Goal: Task Accomplishment & Management: Use online tool/utility

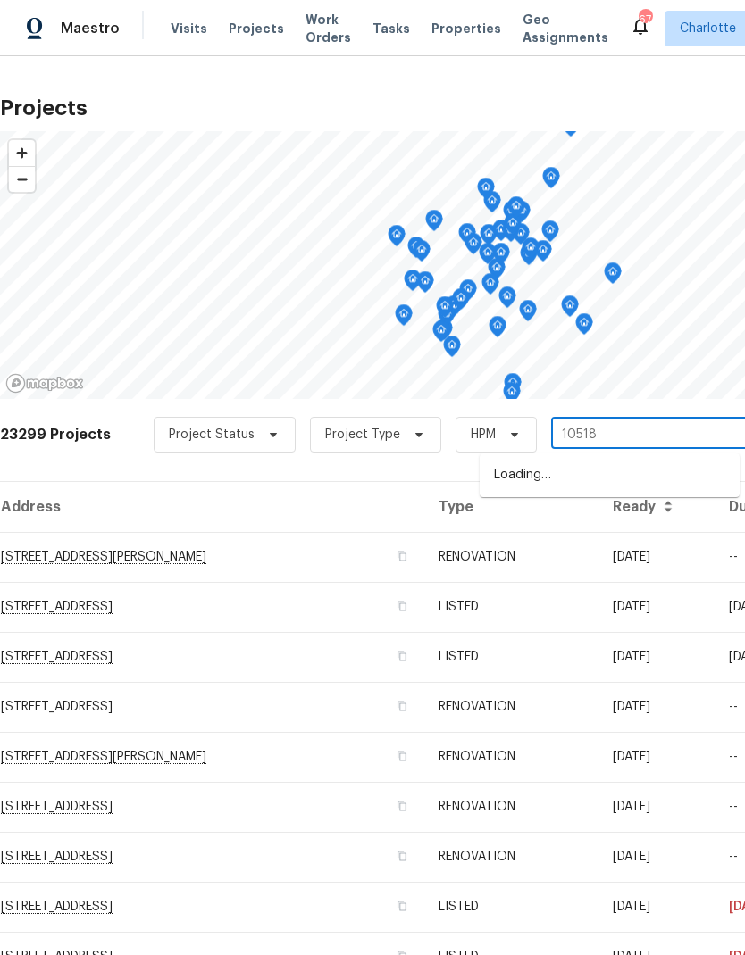
type input "10518"
click at [611, 466] on li "[STREET_ADDRESS]" at bounding box center [610, 475] width 260 height 29
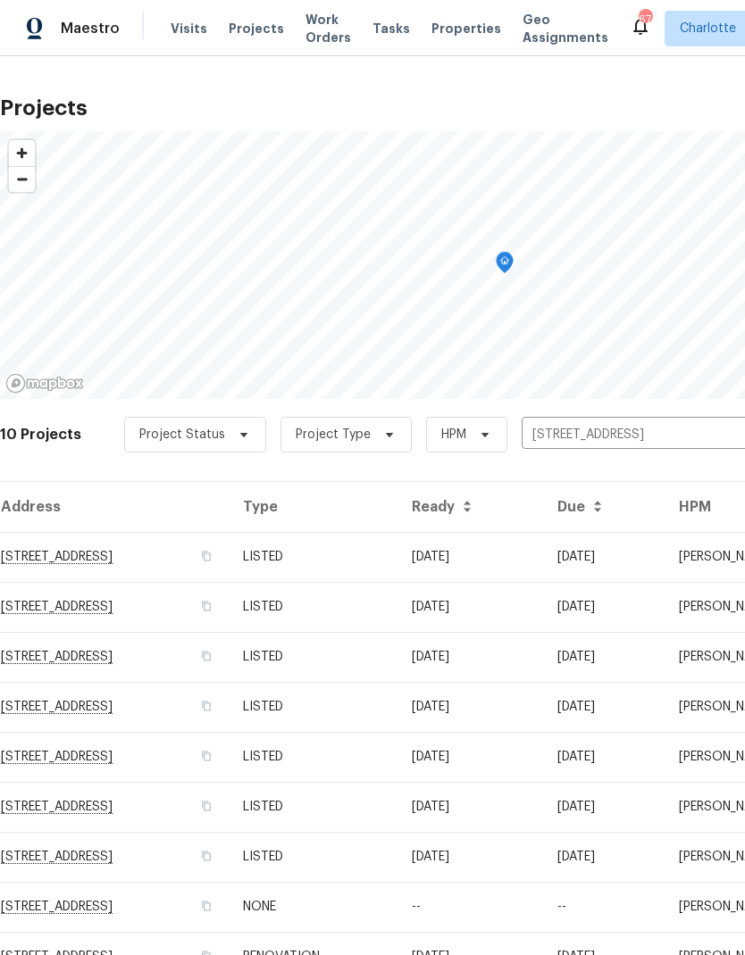
click at [216, 556] on td "[STREET_ADDRESS]" at bounding box center [114, 557] width 229 height 50
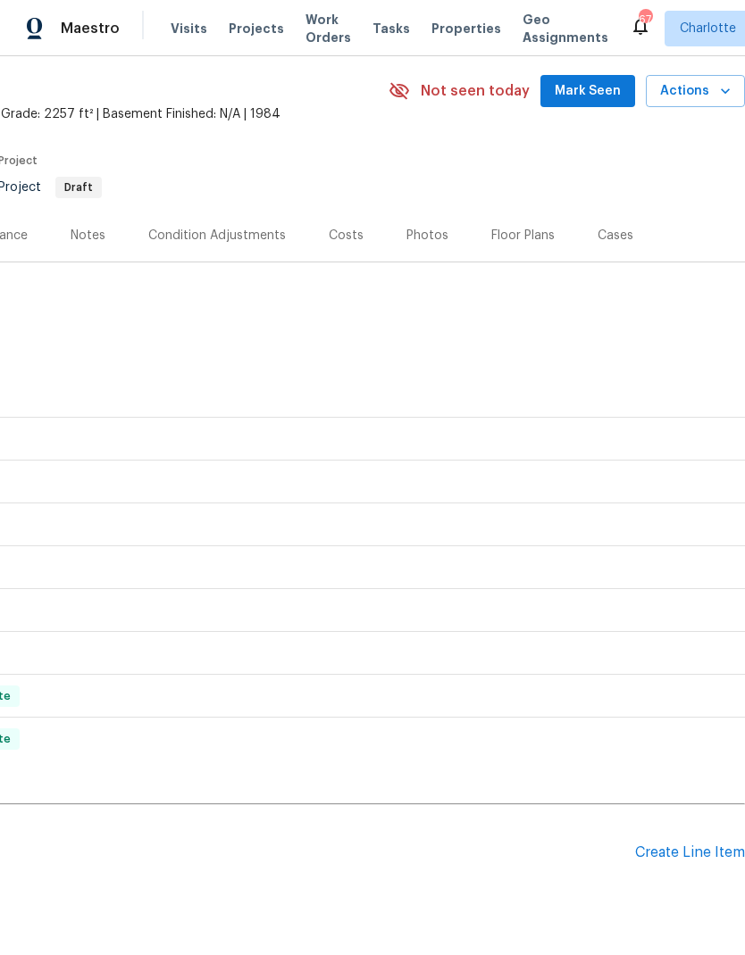
click at [695, 845] on div "Create Line Item" at bounding box center [690, 853] width 110 height 17
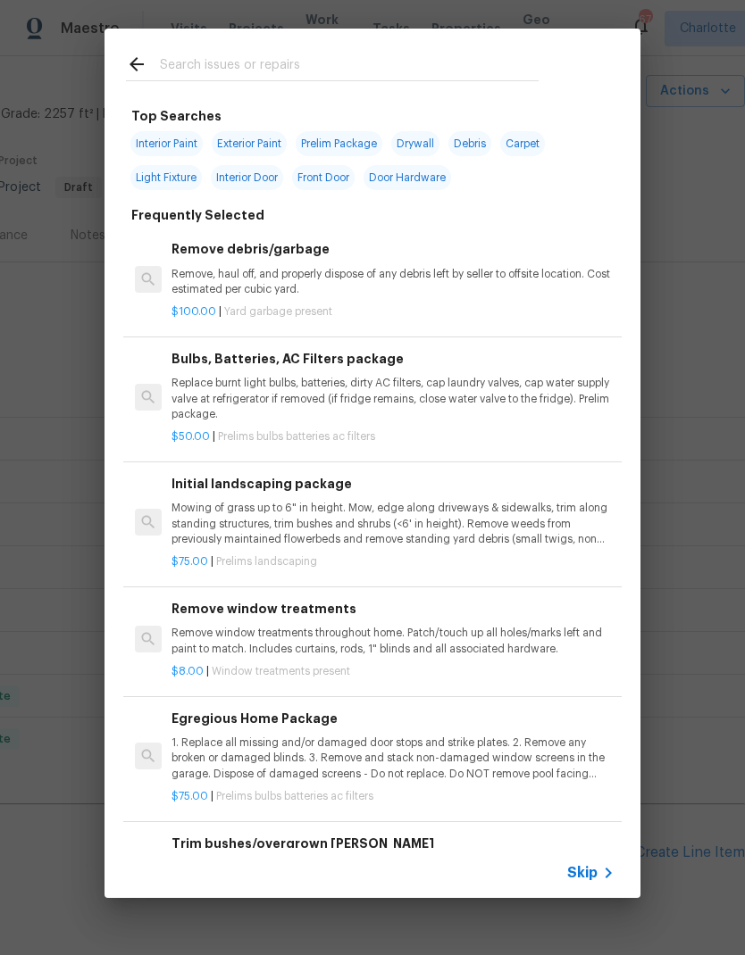
scroll to position [63, 264]
click at [342, 62] on input "text" at bounding box center [349, 67] width 379 height 27
type input "Door"
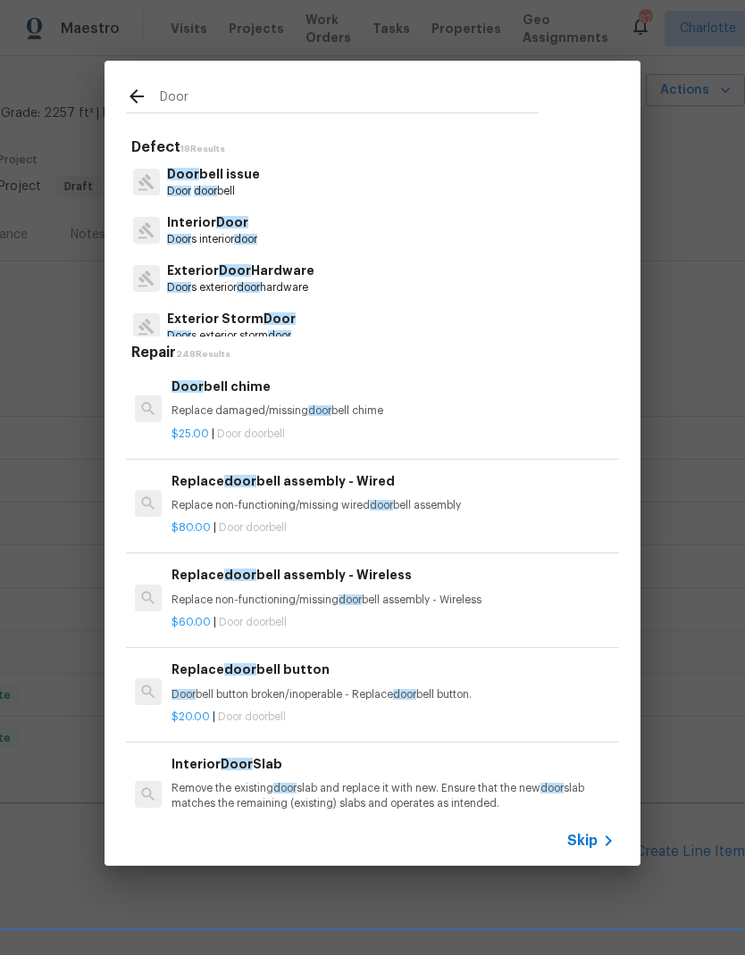
click at [246, 229] on p "Interior Door" at bounding box center [212, 222] width 90 height 19
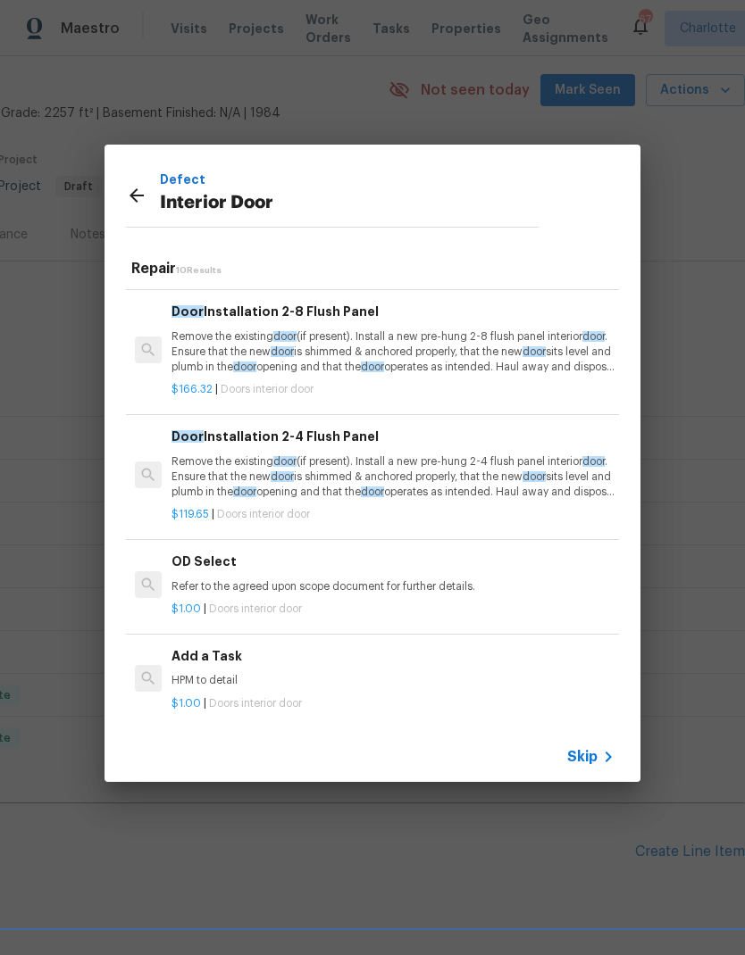
scroll to position [721, 0]
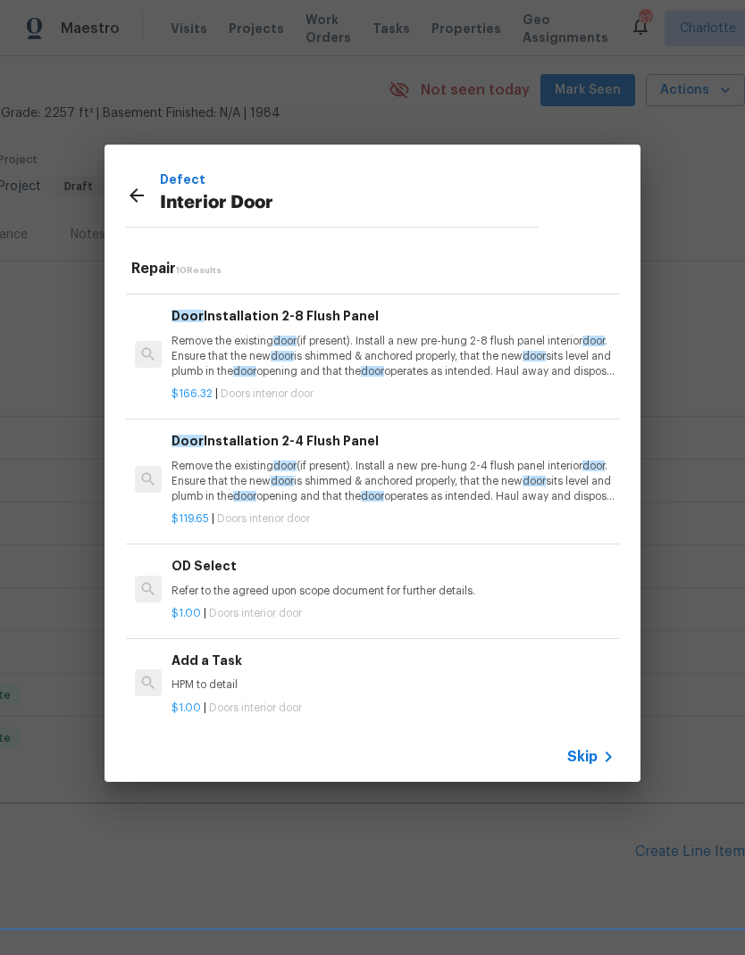
click at [246, 663] on div "Add a Task HPM to detail" at bounding box center [392, 672] width 443 height 43
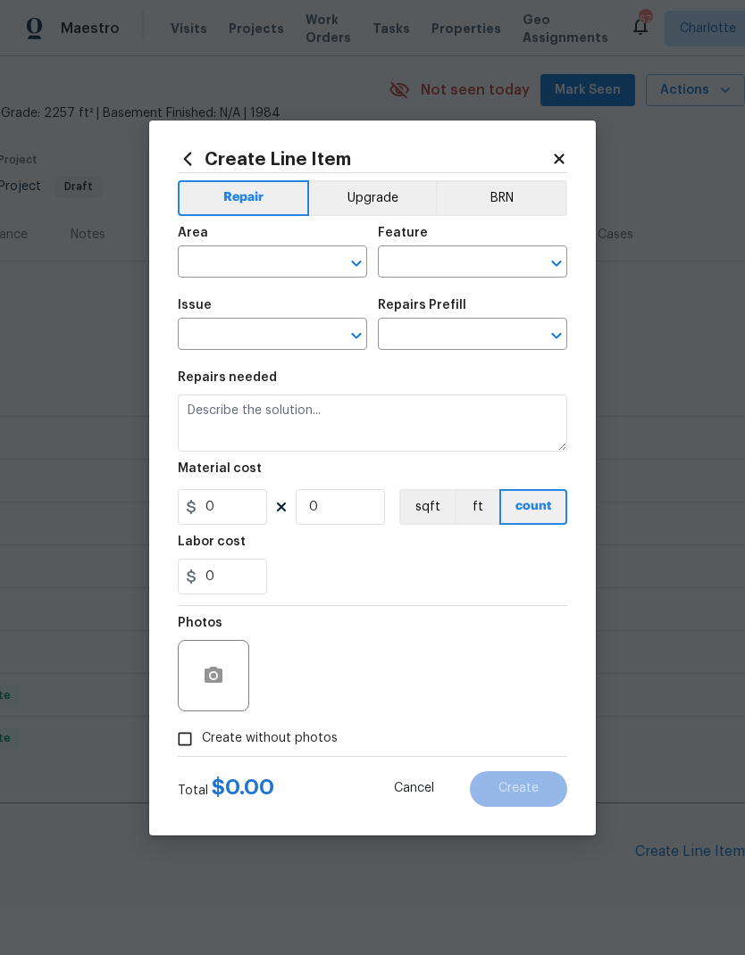
type input "Interior Door"
type textarea "HPM to detail"
type input "1"
type input "Add a Task $1.00"
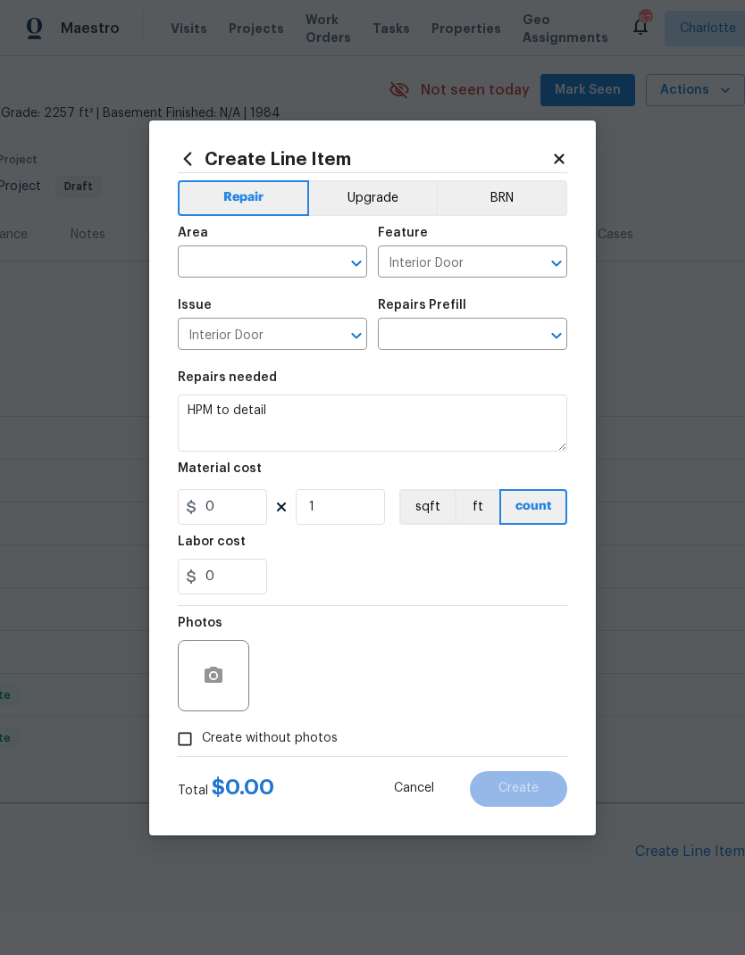
type input "1"
click at [269, 666] on div "Photos" at bounding box center [372, 664] width 389 height 116
click at [239, 258] on input "text" at bounding box center [247, 264] width 139 height 28
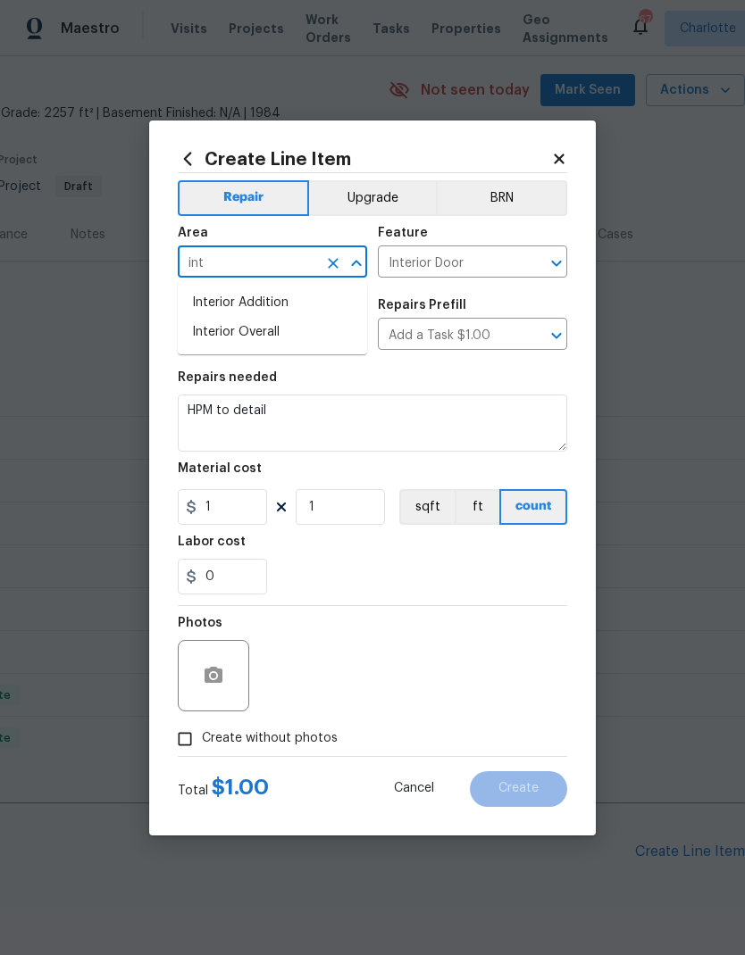
click at [293, 327] on li "Interior Overall" at bounding box center [272, 332] width 189 height 29
type input "Interior Overall"
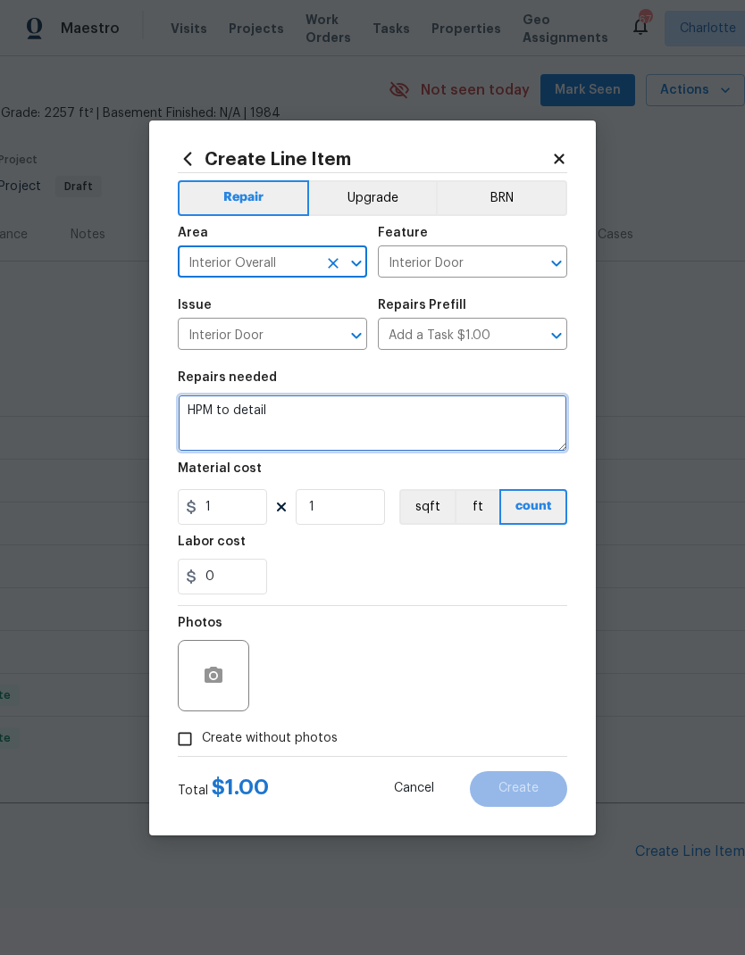
click at [303, 421] on textarea "HPM to detail" at bounding box center [372, 423] width 389 height 57
click at [199, 411] on textarea "HPM to detail" at bounding box center [372, 423] width 389 height 57
click at [199, 410] on textarea "HPM to detail" at bounding box center [372, 423] width 389 height 57
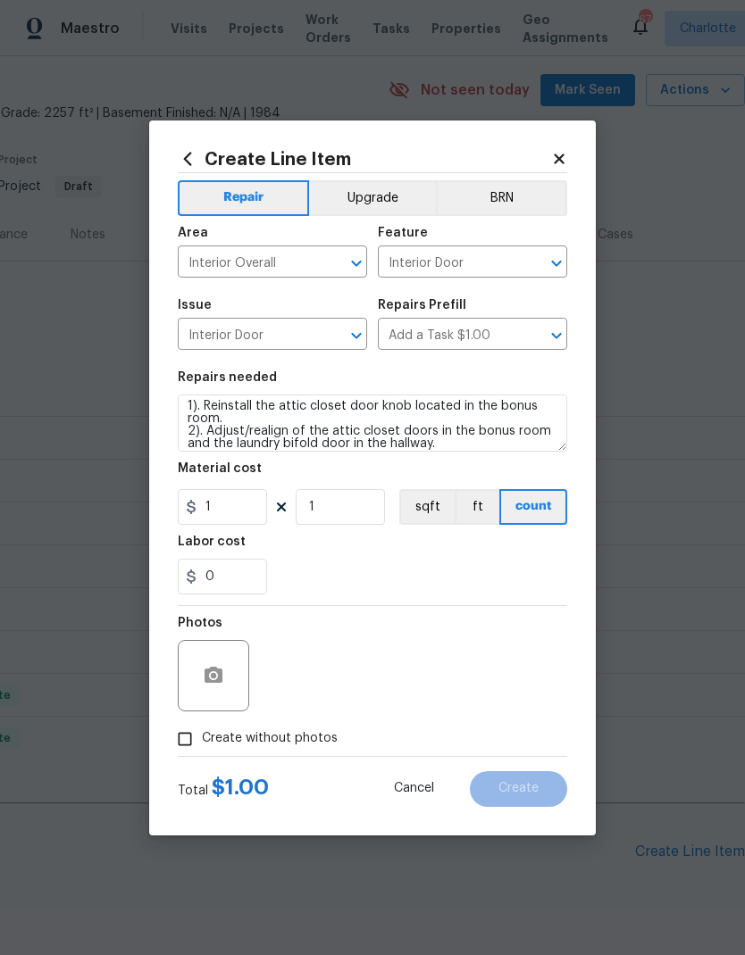
scroll to position [4, 0]
type textarea "1). Reinstall the attic closet door knob located in the bonus room. 2). Adjust/…"
click at [241, 510] on input "1" at bounding box center [222, 507] width 89 height 36
type input "75"
click at [214, 677] on circle "button" at bounding box center [213, 674] width 5 height 5
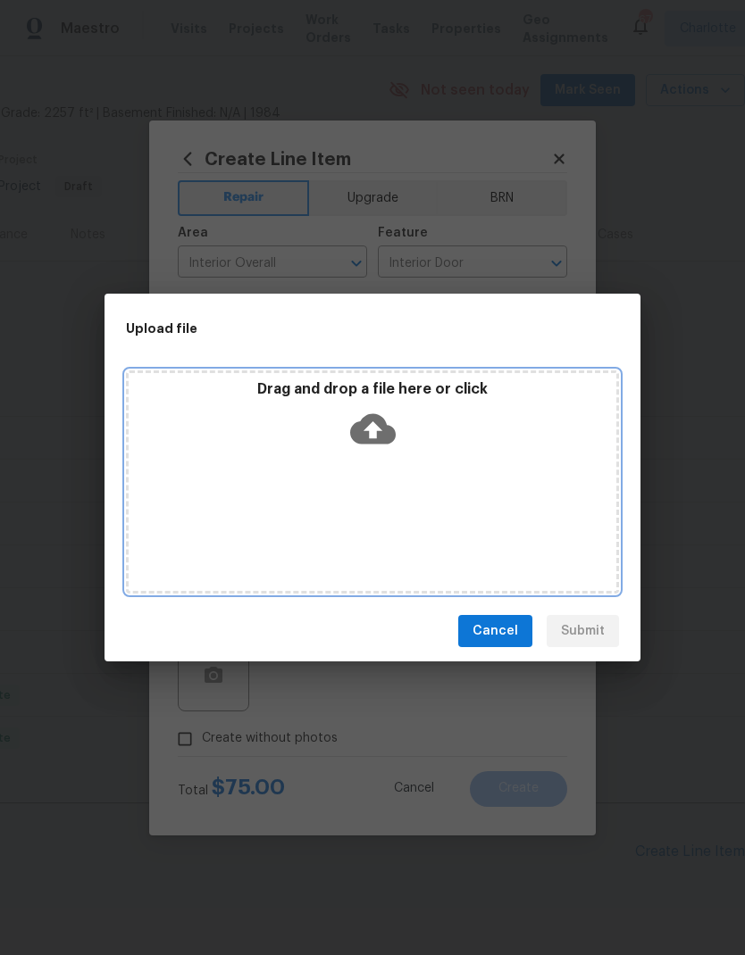
click at [380, 413] on icon at bounding box center [373, 429] width 46 height 46
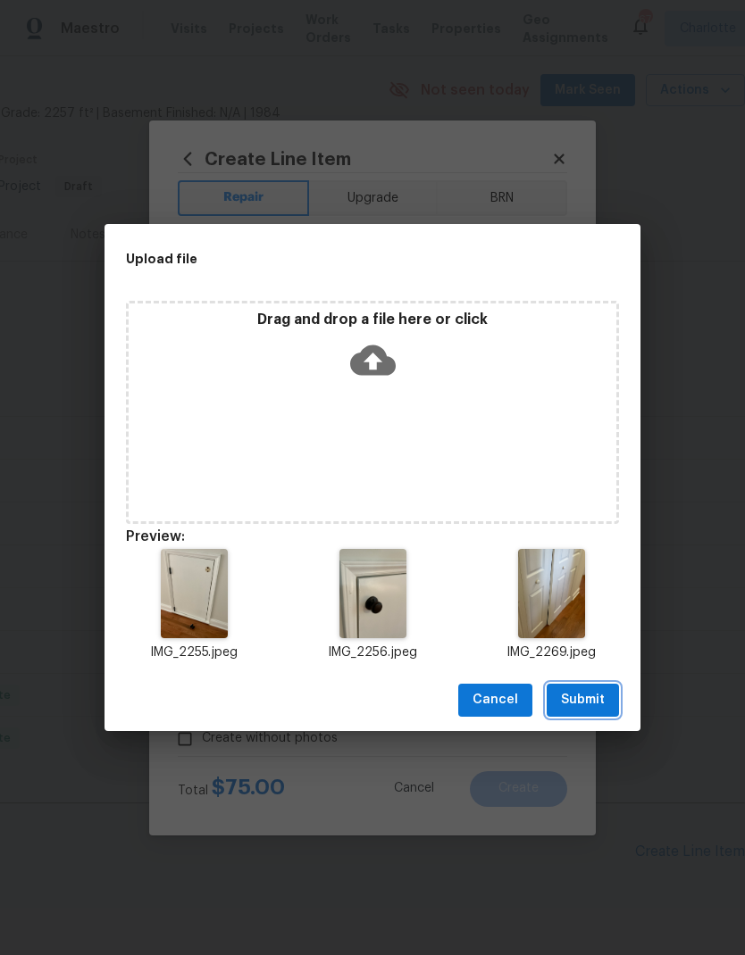
click at [609, 685] on button "Submit" at bounding box center [582, 700] width 72 height 33
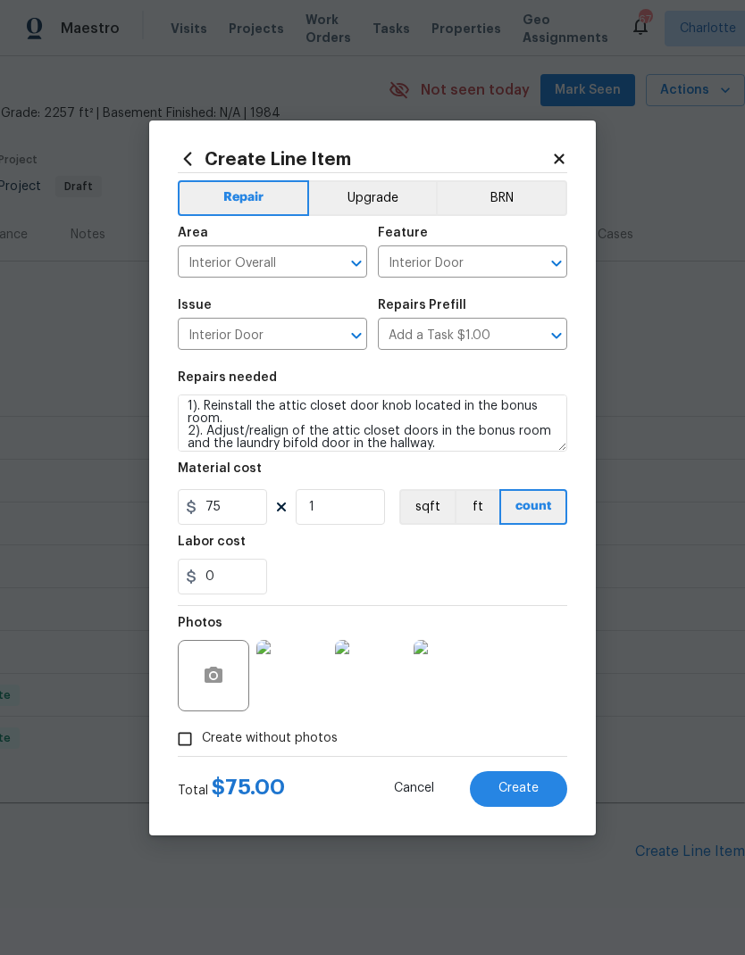
click at [528, 804] on button "Create" at bounding box center [518, 789] width 97 height 36
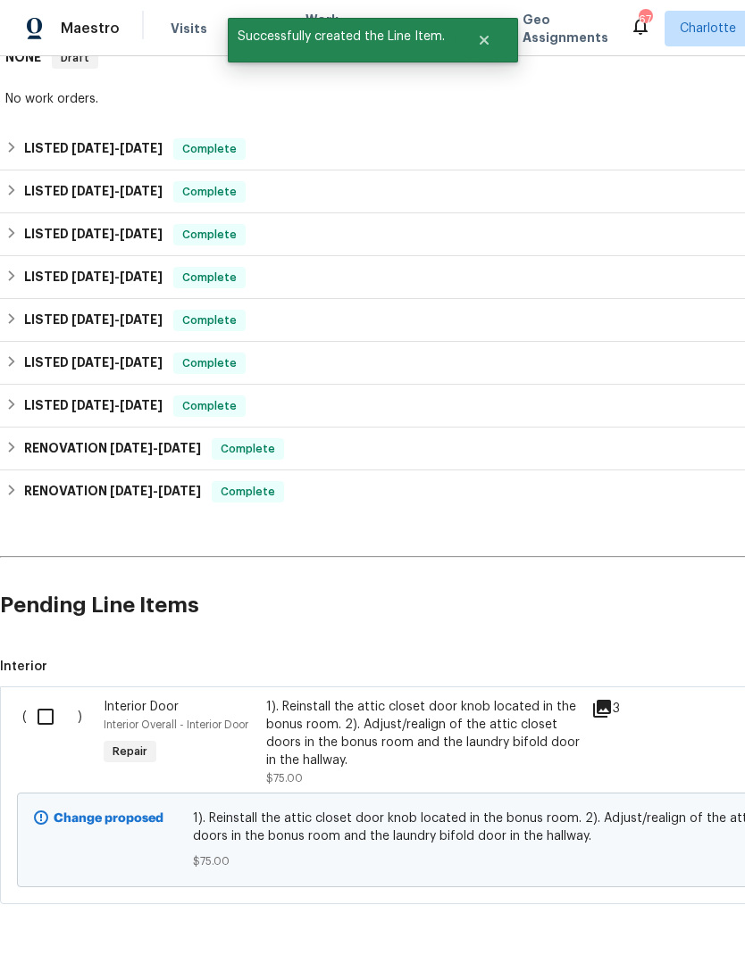
scroll to position [308, 0]
click at [51, 726] on input "checkbox" at bounding box center [52, 718] width 51 height 38
checkbox input "true"
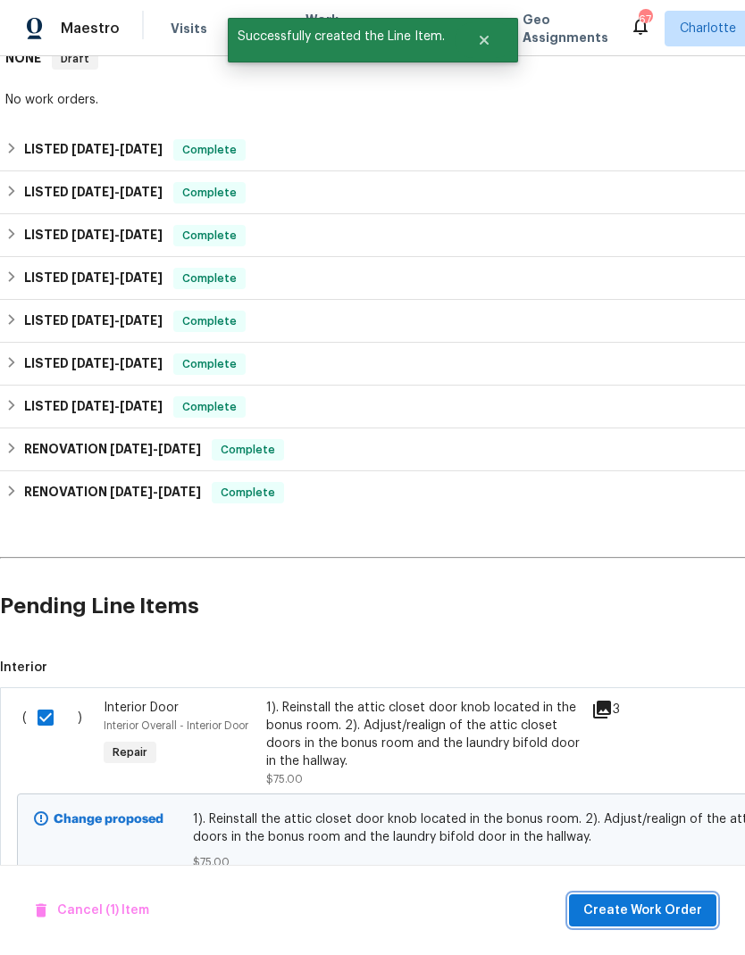
click at [648, 911] on span "Create Work Order" at bounding box center [642, 911] width 119 height 22
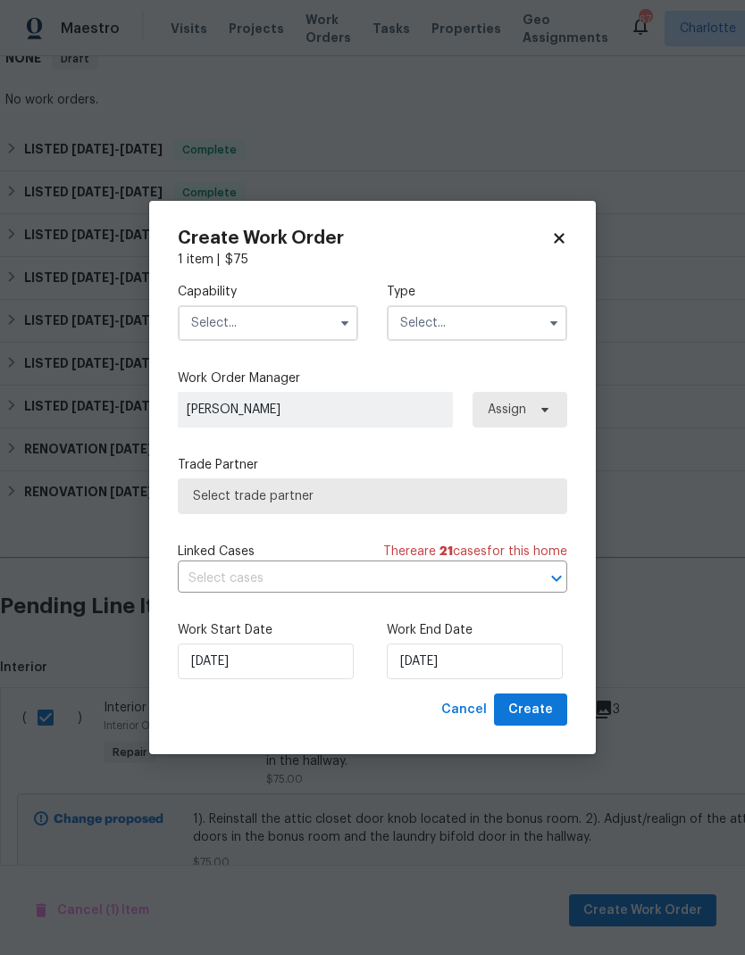
click at [339, 307] on input "text" at bounding box center [268, 323] width 180 height 36
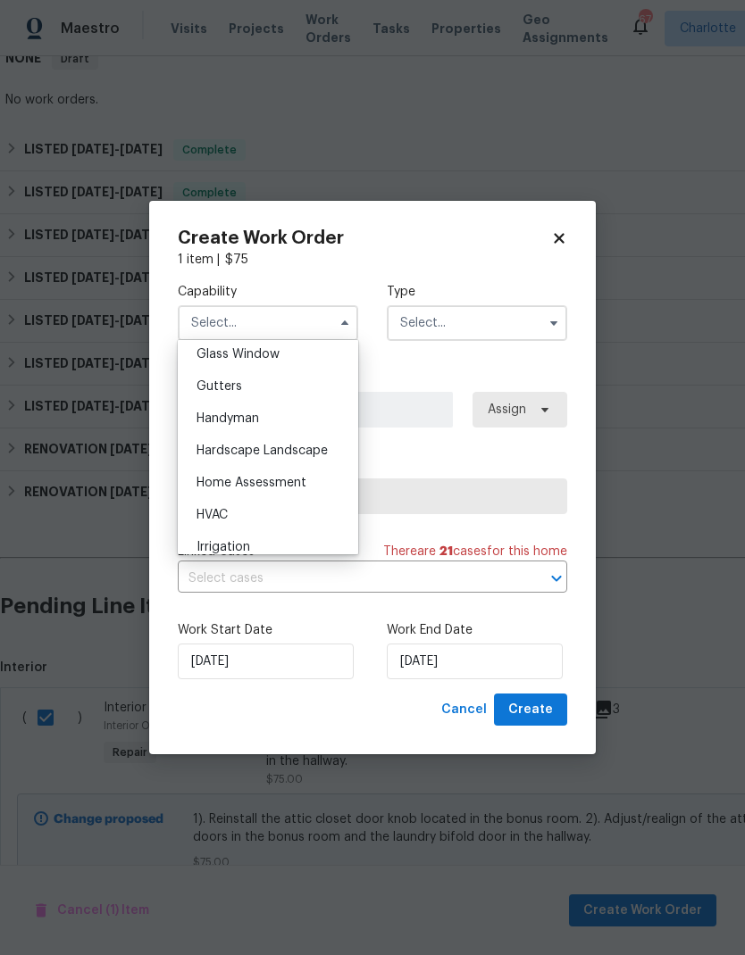
scroll to position [988, 0]
click at [300, 348] on div "Handyman" at bounding box center [267, 355] width 171 height 32
type input "Handyman"
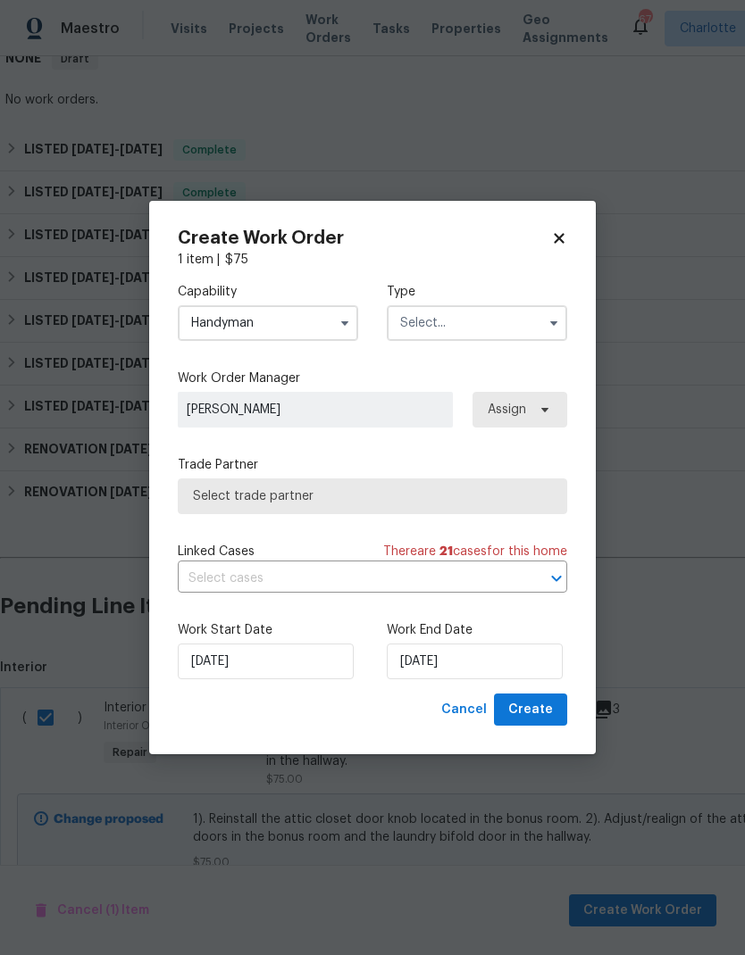
click at [506, 312] on input "text" at bounding box center [477, 323] width 180 height 36
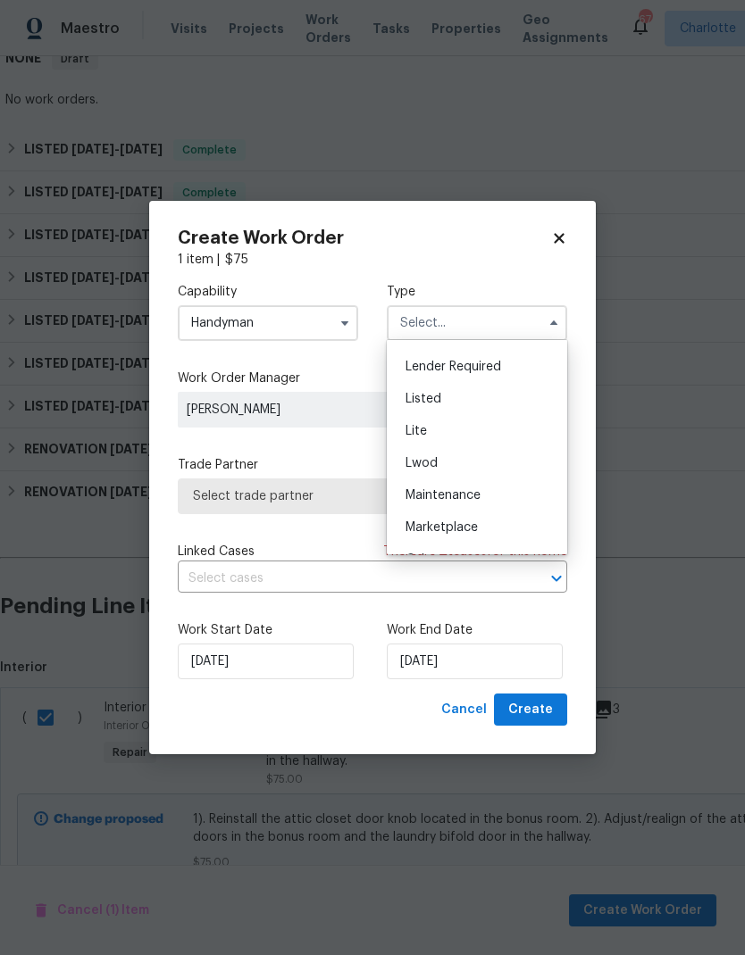
scroll to position [151, 0]
click at [452, 407] on div "Listed" at bounding box center [476, 403] width 171 height 32
type input "Listed"
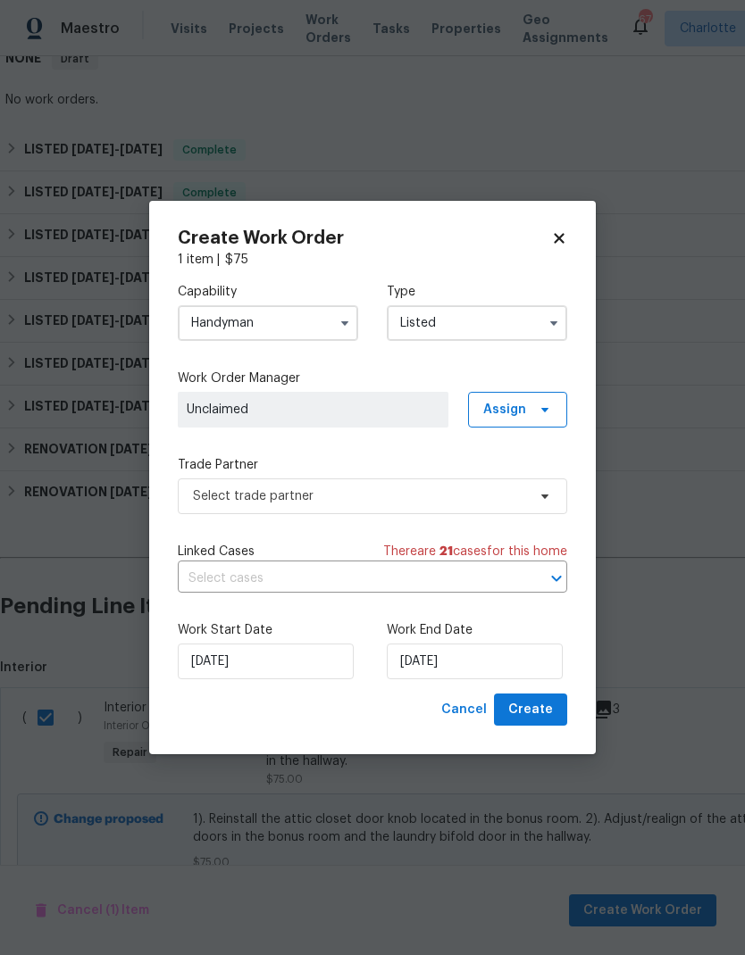
click at [390, 396] on span "Unclaimed" at bounding box center [313, 410] width 271 height 36
click at [518, 426] on span "Assign" at bounding box center [517, 410] width 99 height 36
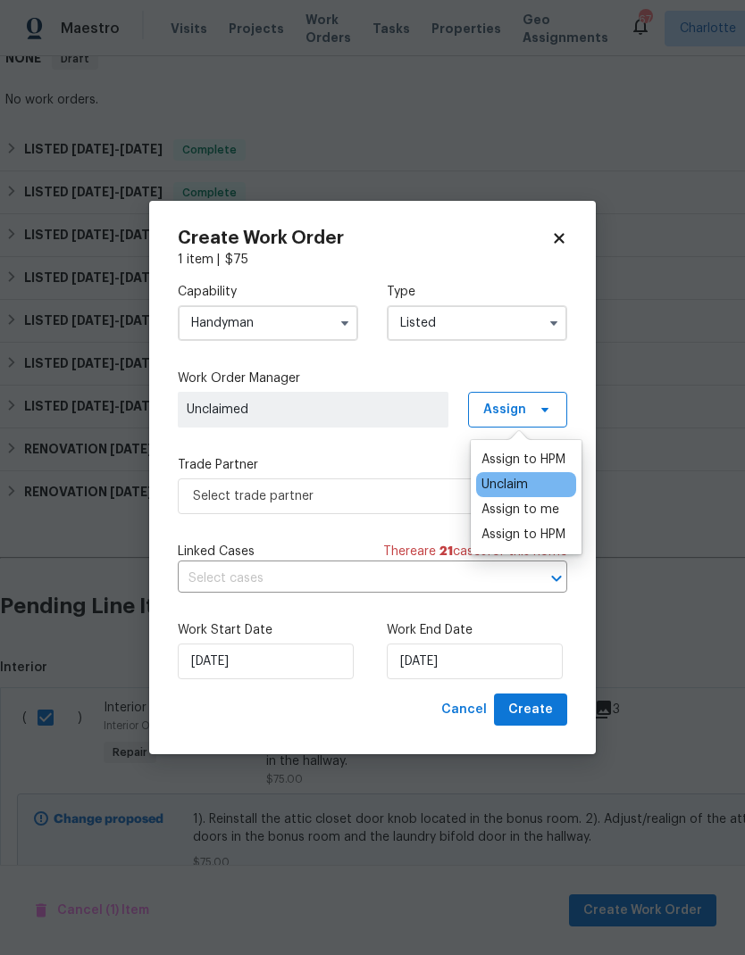
click at [554, 513] on div "Assign to me" at bounding box center [520, 510] width 78 height 18
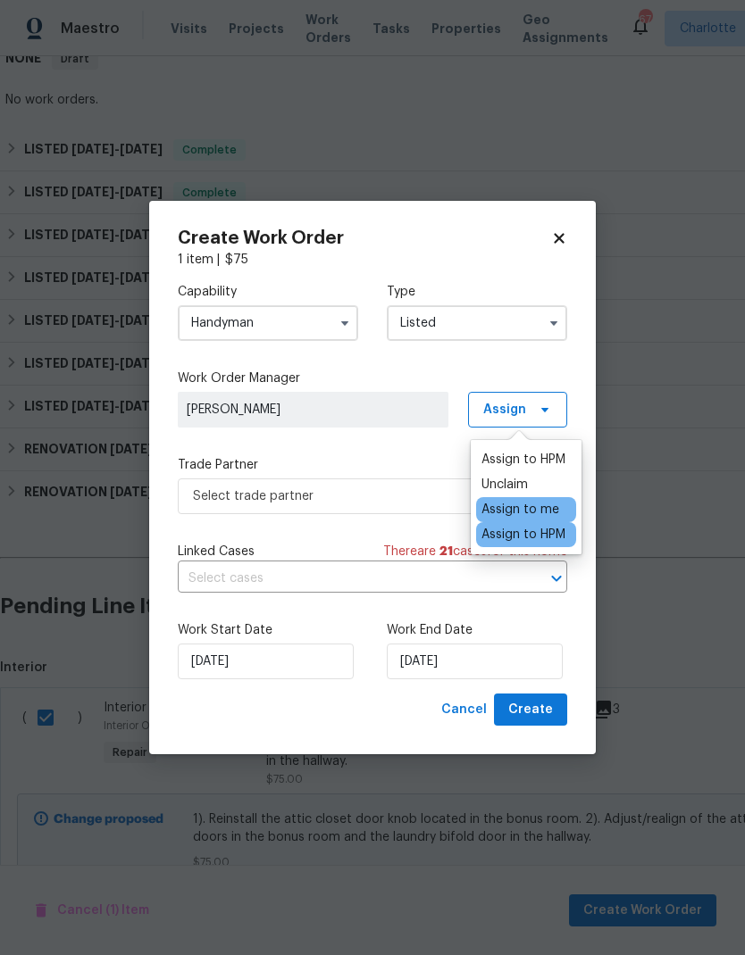
click at [396, 440] on div "Capability Handyman Type Listed Work Order Manager [PERSON_NAME] Assign Trade P…" at bounding box center [372, 481] width 389 height 425
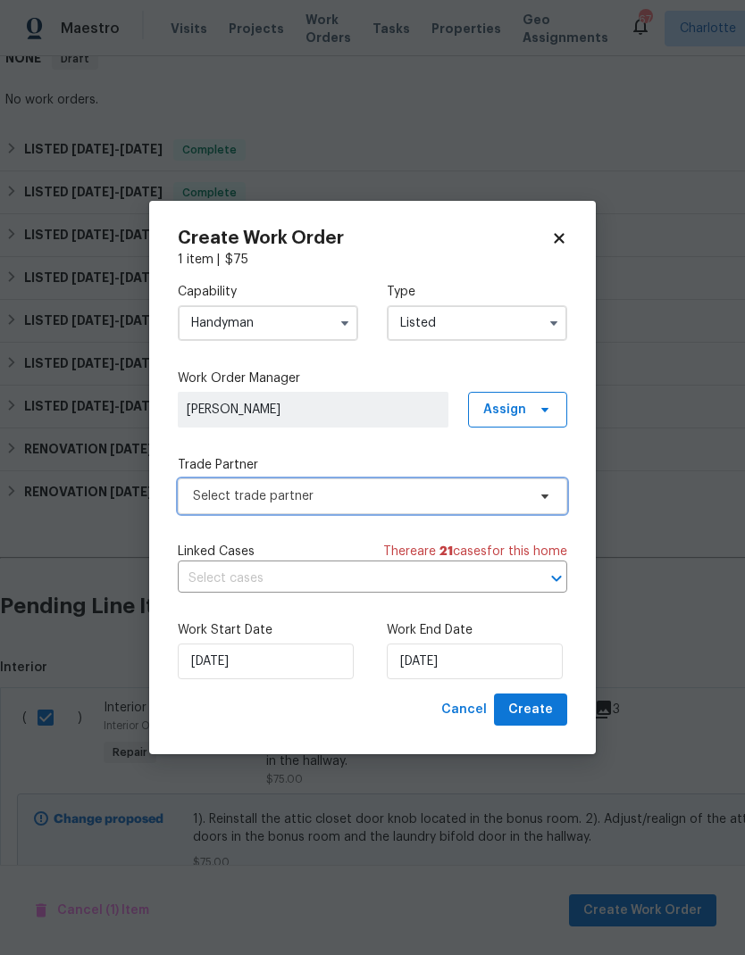
click at [443, 499] on span "Select trade partner" at bounding box center [359, 497] width 333 height 18
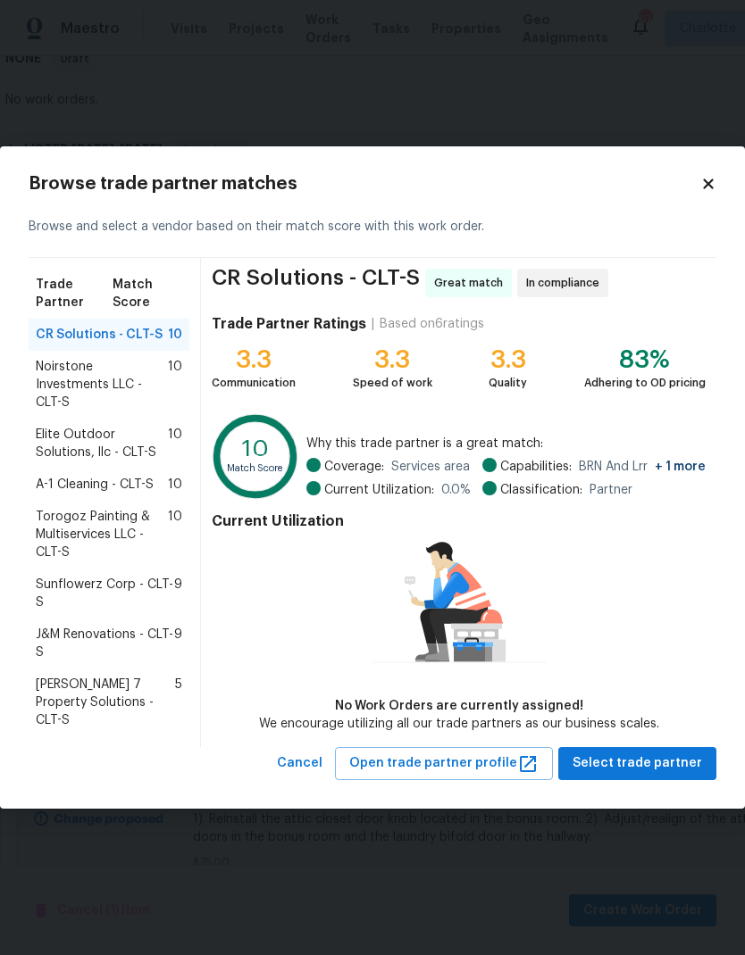
click at [129, 476] on span "A-1 Cleaning - CLT-S" at bounding box center [95, 485] width 118 height 18
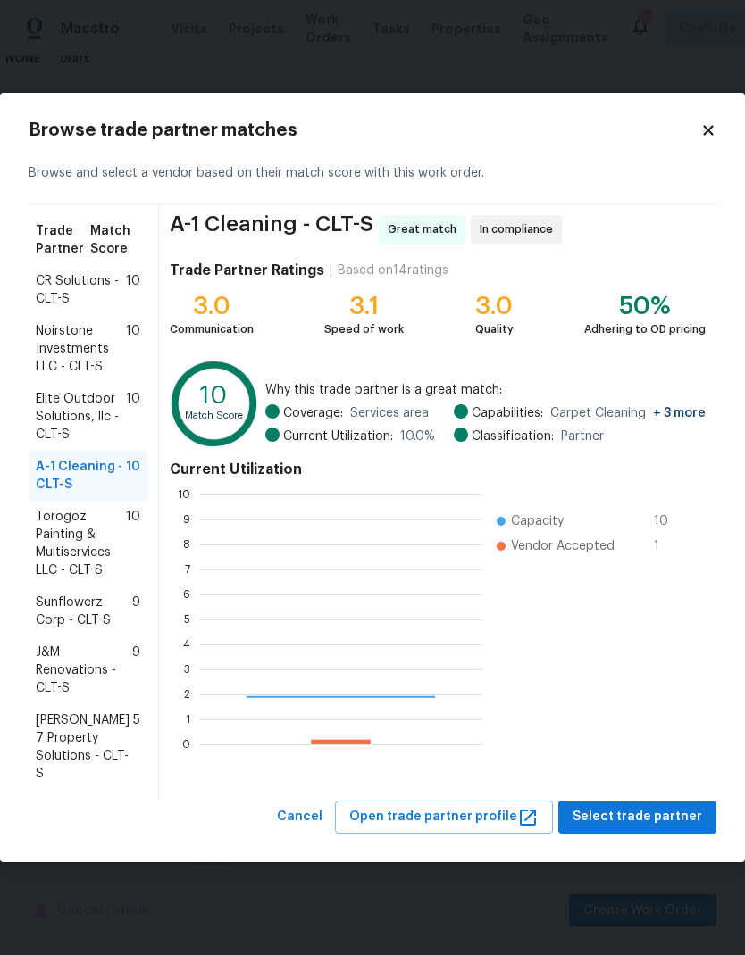
scroll to position [250, 283]
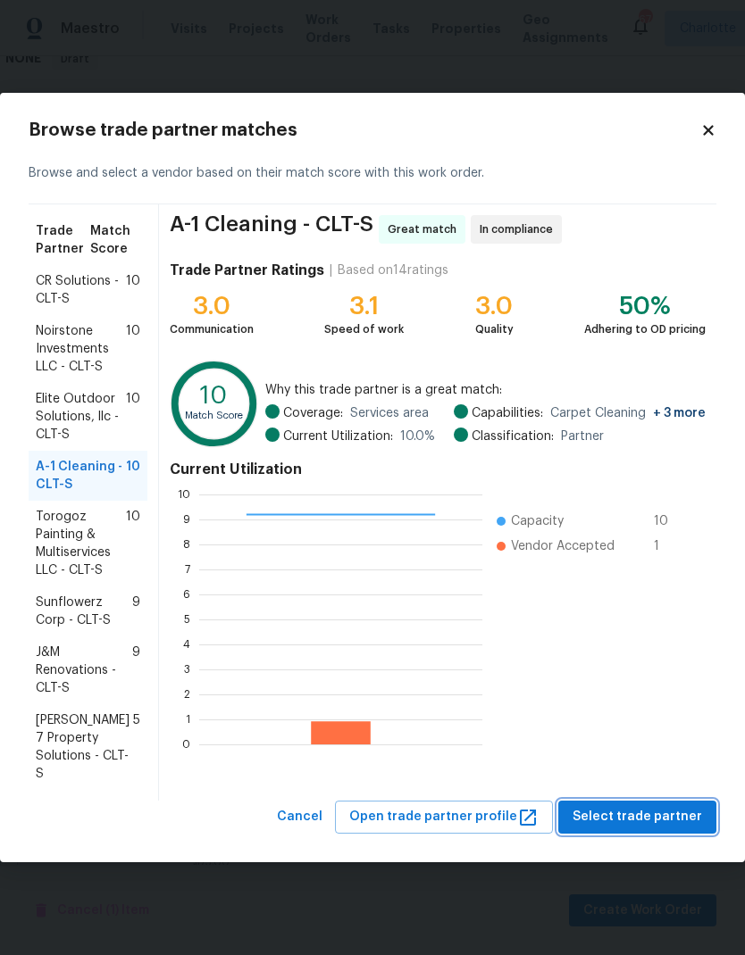
click at [656, 821] on span "Select trade partner" at bounding box center [636, 817] width 129 height 22
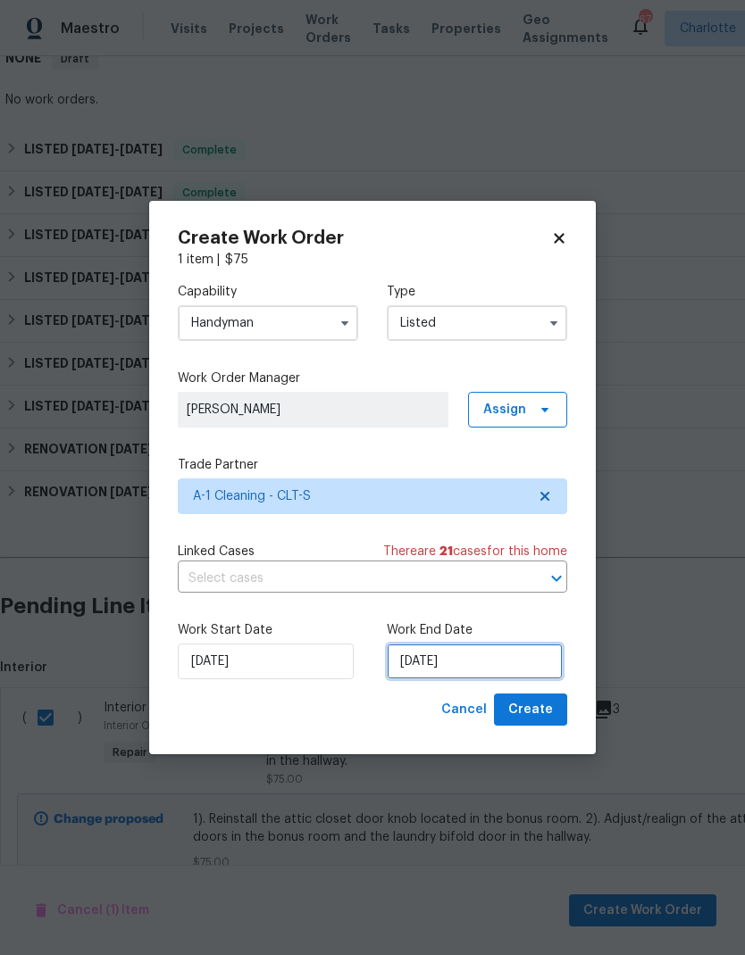
click at [442, 669] on input "[DATE]" at bounding box center [475, 662] width 176 height 36
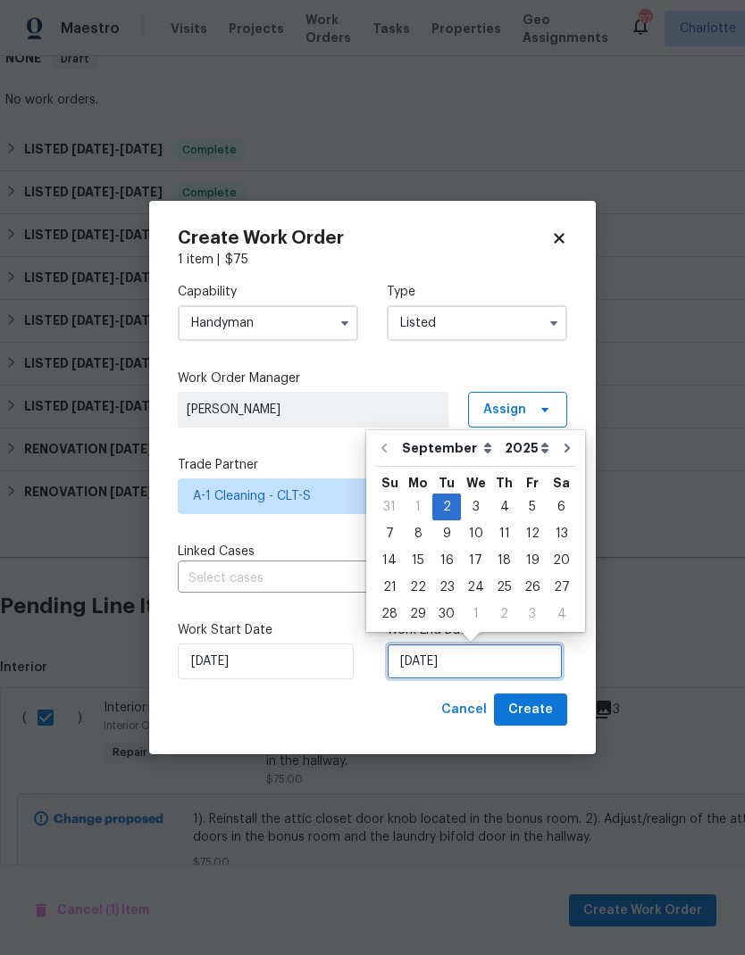
scroll to position [7, 0]
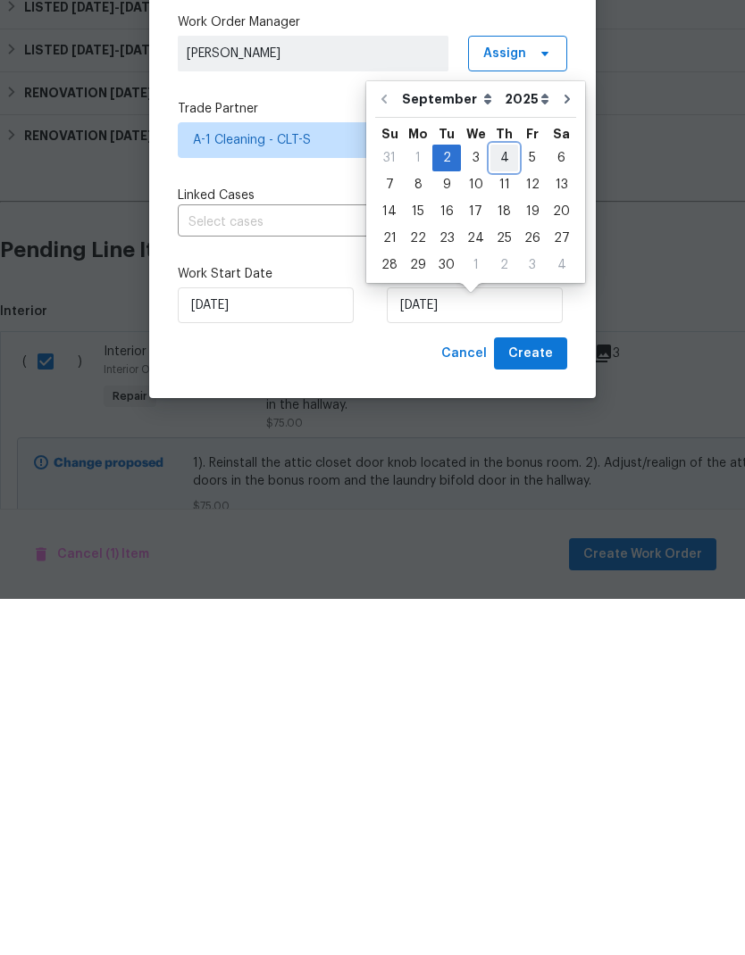
click at [504, 502] on div "4" at bounding box center [504, 514] width 28 height 25
type input "[DATE]"
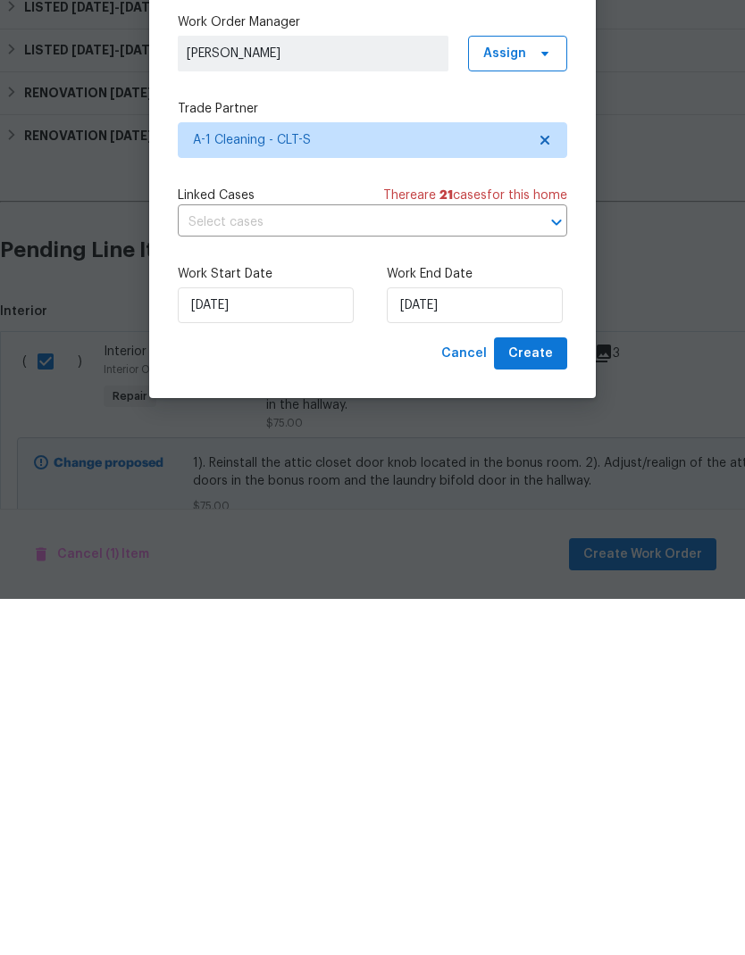
scroll to position [71, 0]
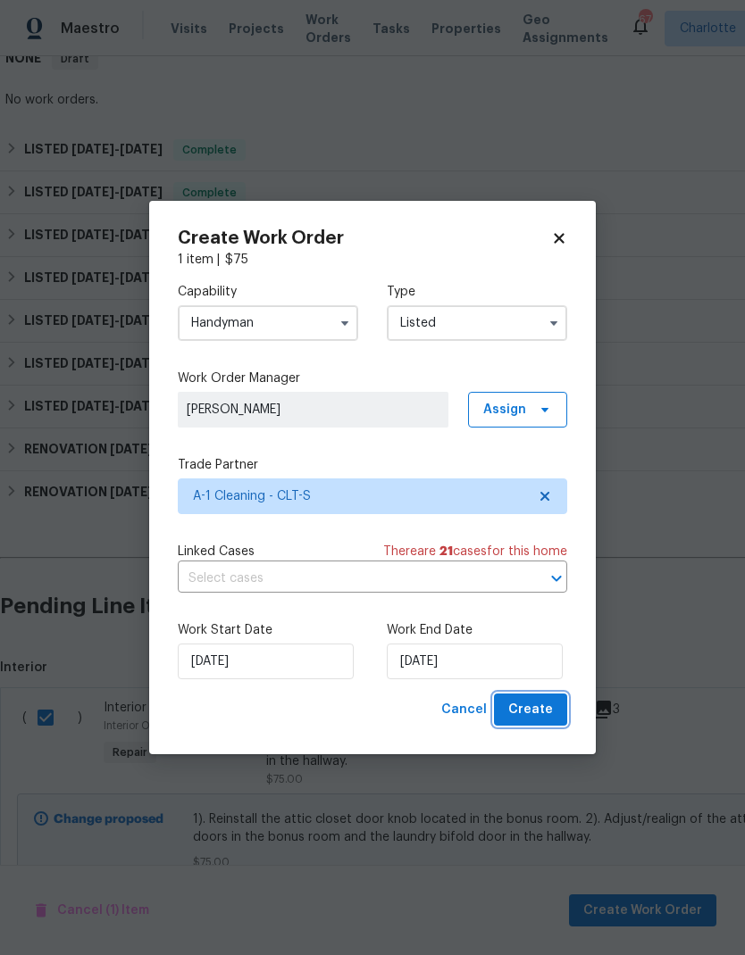
click at [538, 716] on span "Create" at bounding box center [530, 710] width 45 height 22
checkbox input "false"
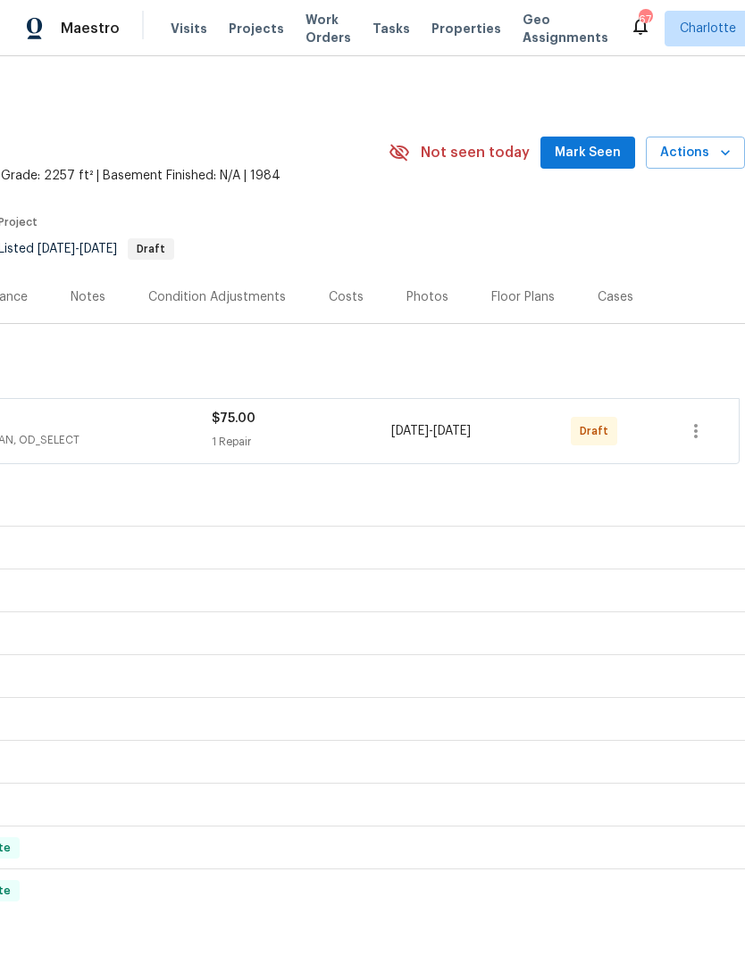
scroll to position [0, 264]
click at [699, 421] on icon "button" at bounding box center [695, 431] width 21 height 21
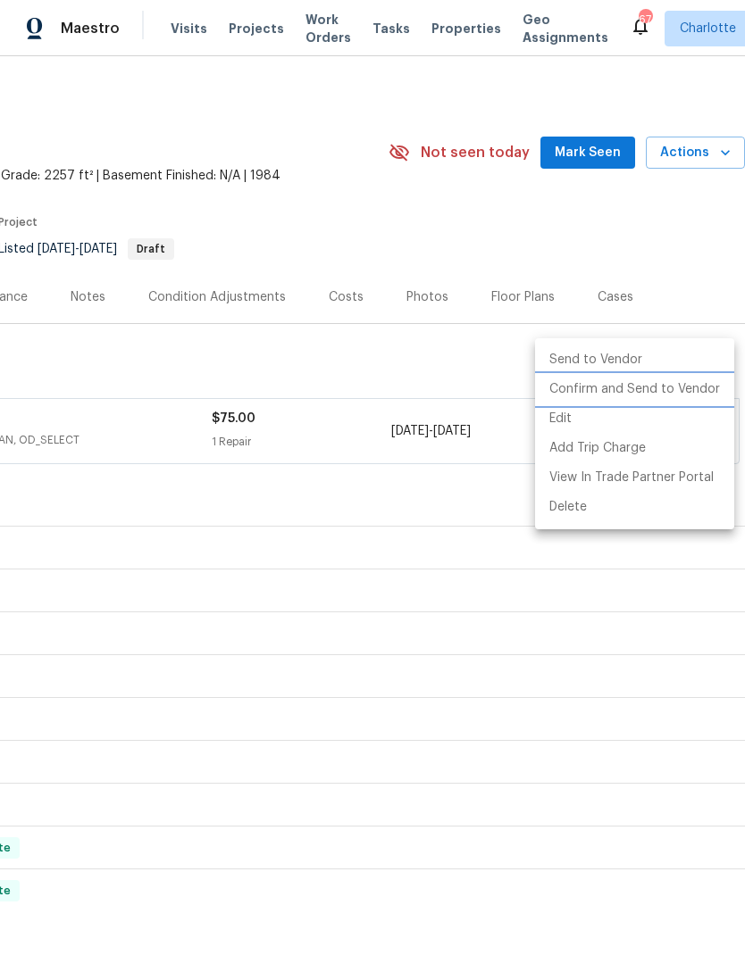
click at [654, 389] on li "Confirm and Send to Vendor" at bounding box center [634, 389] width 199 height 29
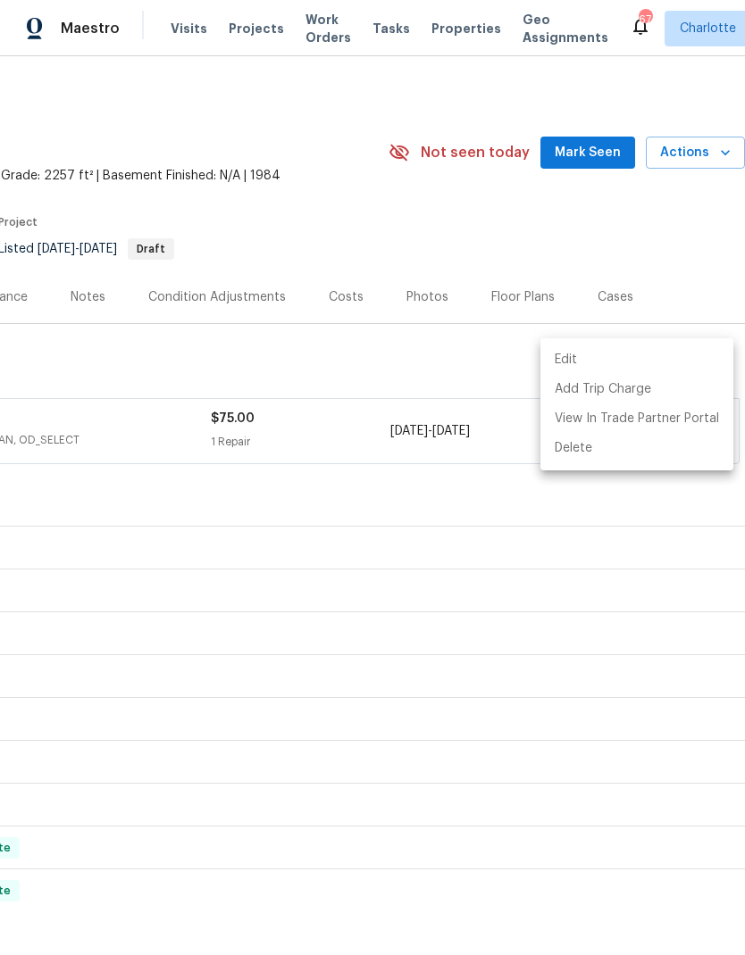
click at [677, 296] on div at bounding box center [372, 477] width 745 height 955
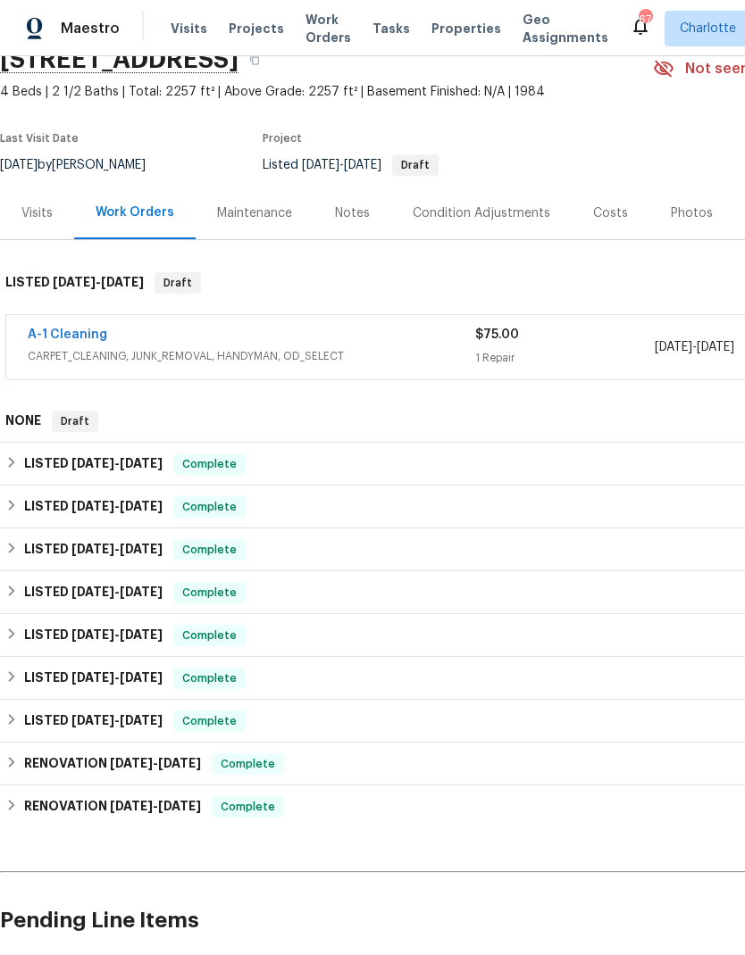
scroll to position [84, 0]
click at [63, 329] on link "A-1 Cleaning" at bounding box center [67, 335] width 79 height 13
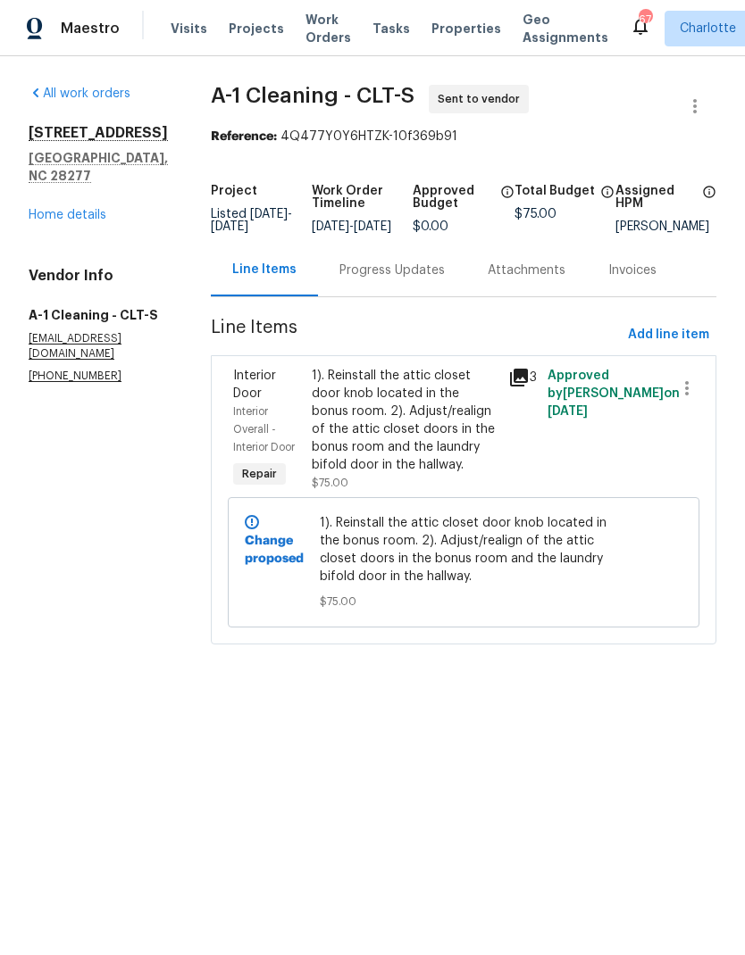
click at [390, 279] on div "Progress Updates" at bounding box center [391, 271] width 105 height 18
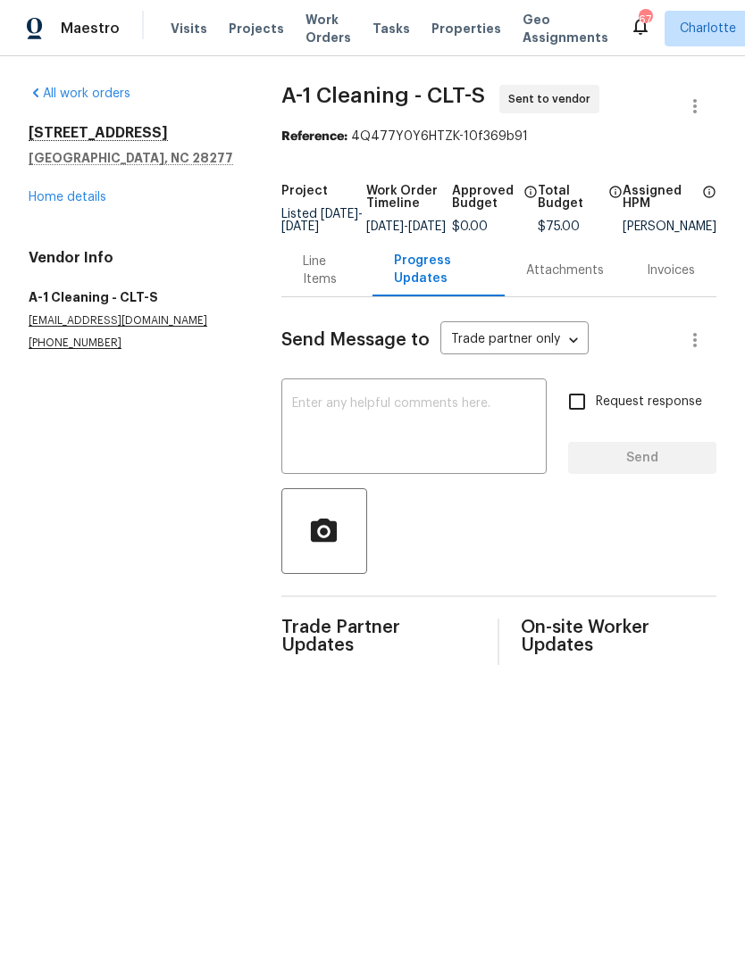
click at [385, 446] on textarea at bounding box center [414, 428] width 244 height 63
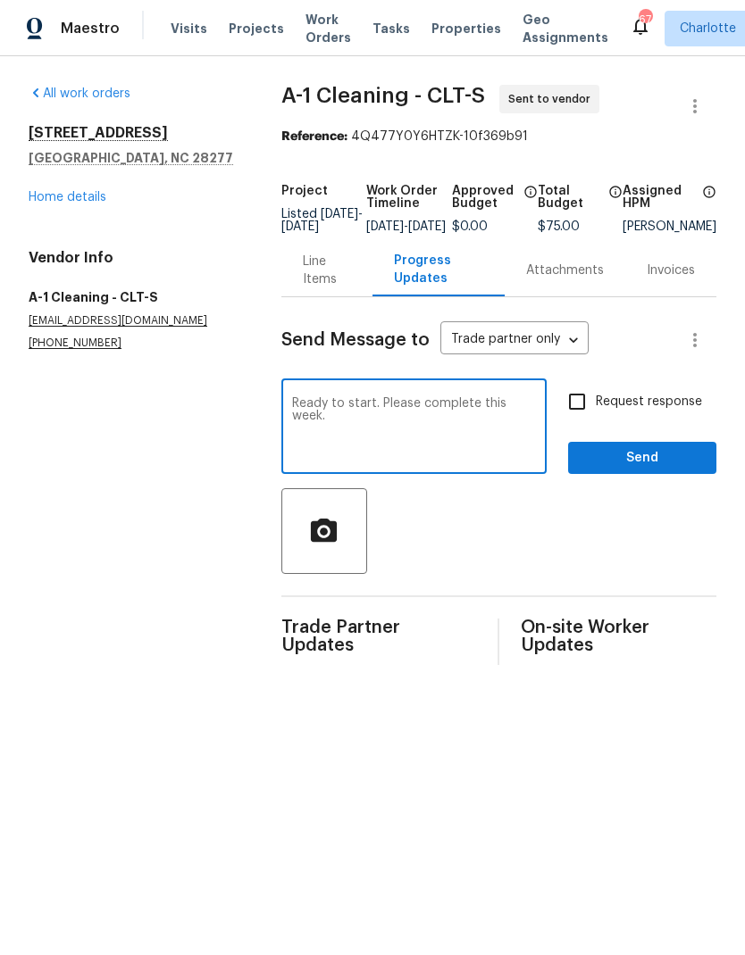
type textarea "Ready to start. Please complete this week."
click at [583, 421] on input "Request response" at bounding box center [577, 402] width 38 height 38
checkbox input "true"
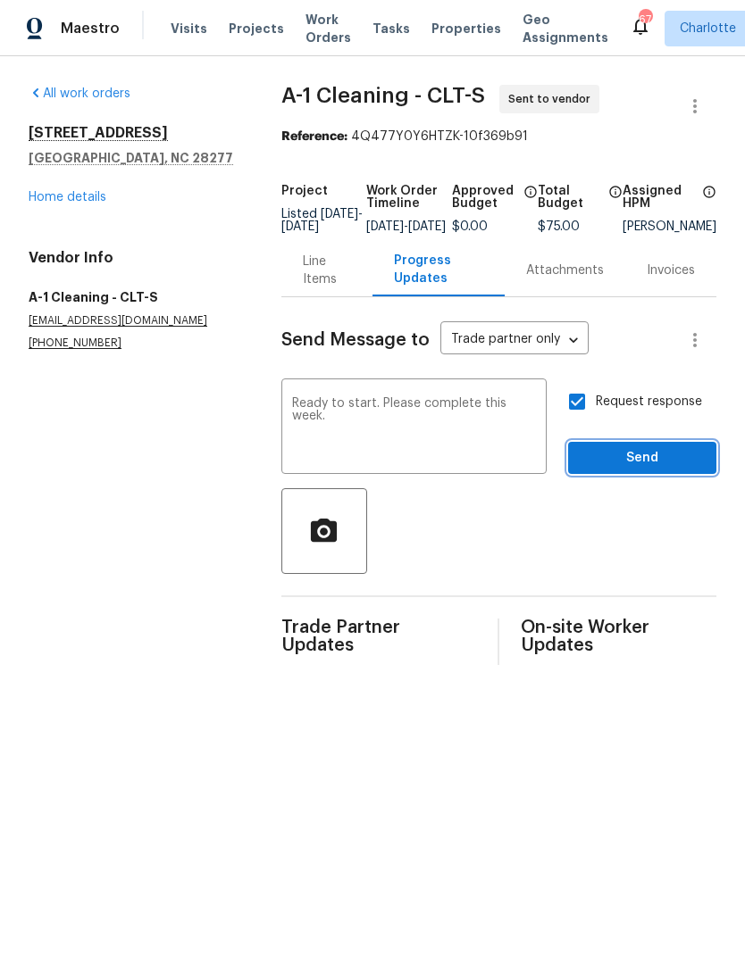
click at [640, 468] on span "Send" at bounding box center [642, 458] width 120 height 22
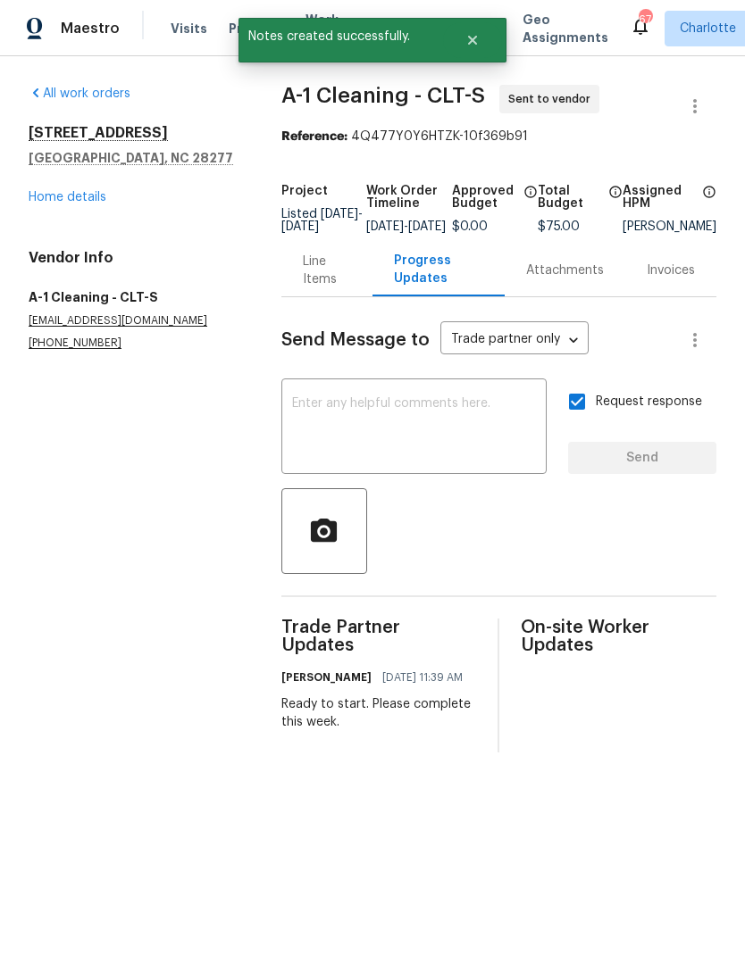
click at [101, 45] on div "Maestro" at bounding box center [60, 29] width 120 height 36
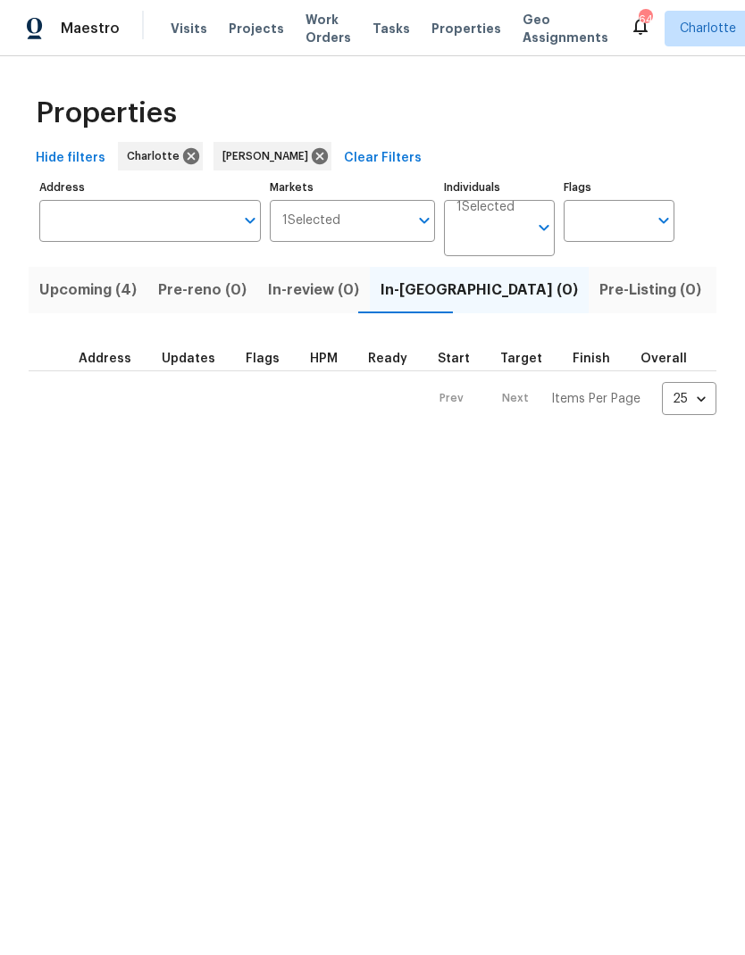
scroll to position [0, 38]
